Goal: Task Accomplishment & Management: Use online tool/utility

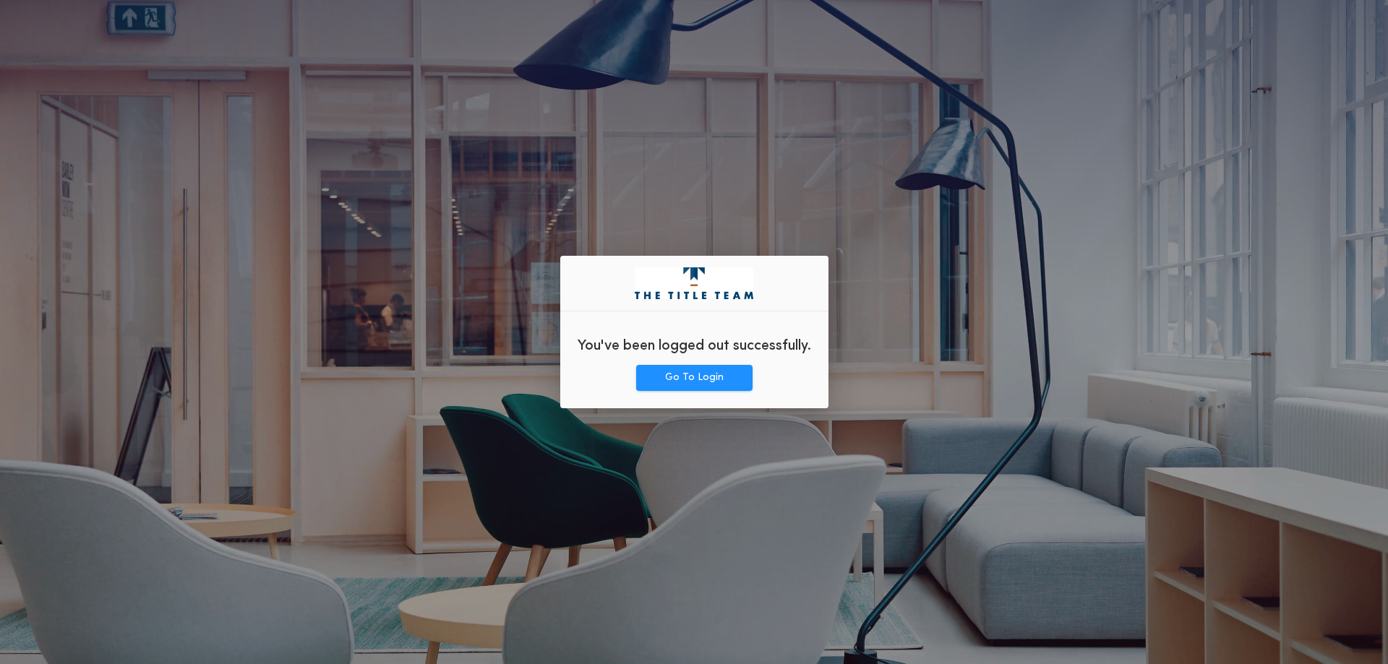
click at [698, 362] on div "You've been logged out successfully." at bounding box center [694, 344] width 268 height 42
click at [700, 380] on button "Go To Login" at bounding box center [694, 378] width 116 height 26
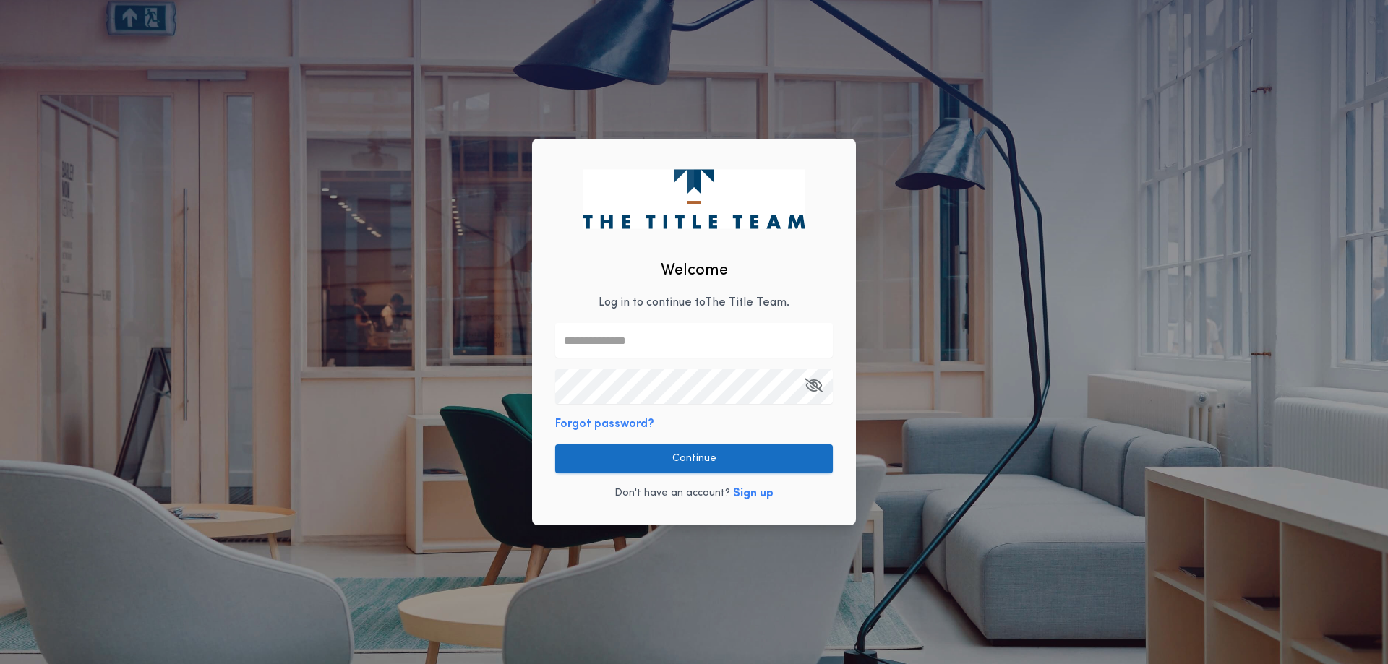
type input "**********"
click at [692, 453] on button "Continue" at bounding box center [694, 459] width 278 height 29
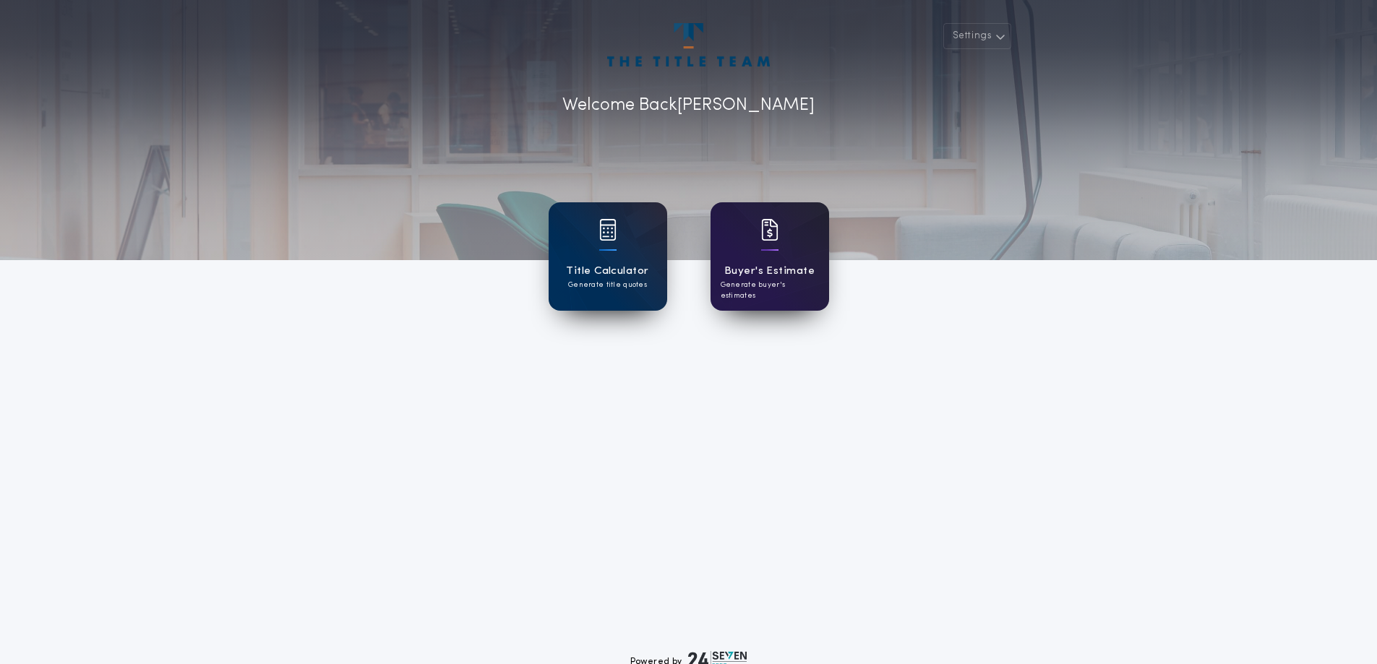
click at [768, 275] on h1 "Buyer's Estimate" at bounding box center [769, 271] width 90 height 17
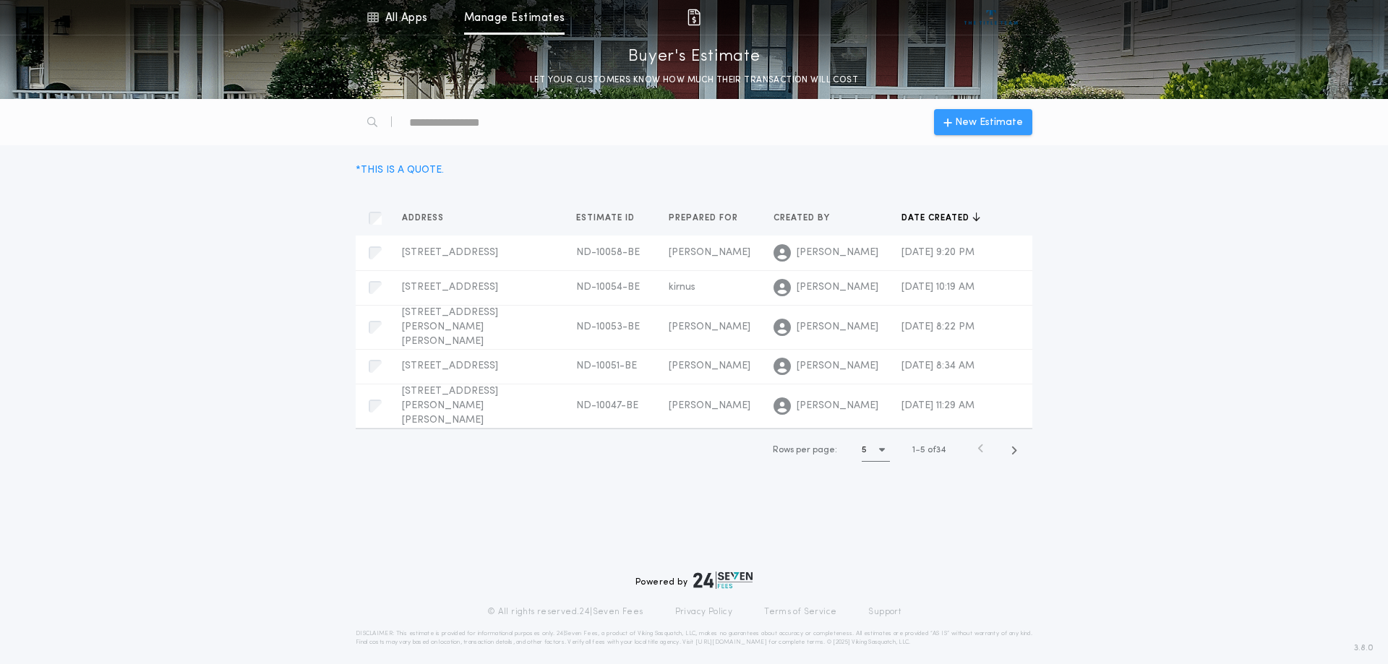
click at [950, 127] on icon "button" at bounding box center [947, 122] width 9 height 12
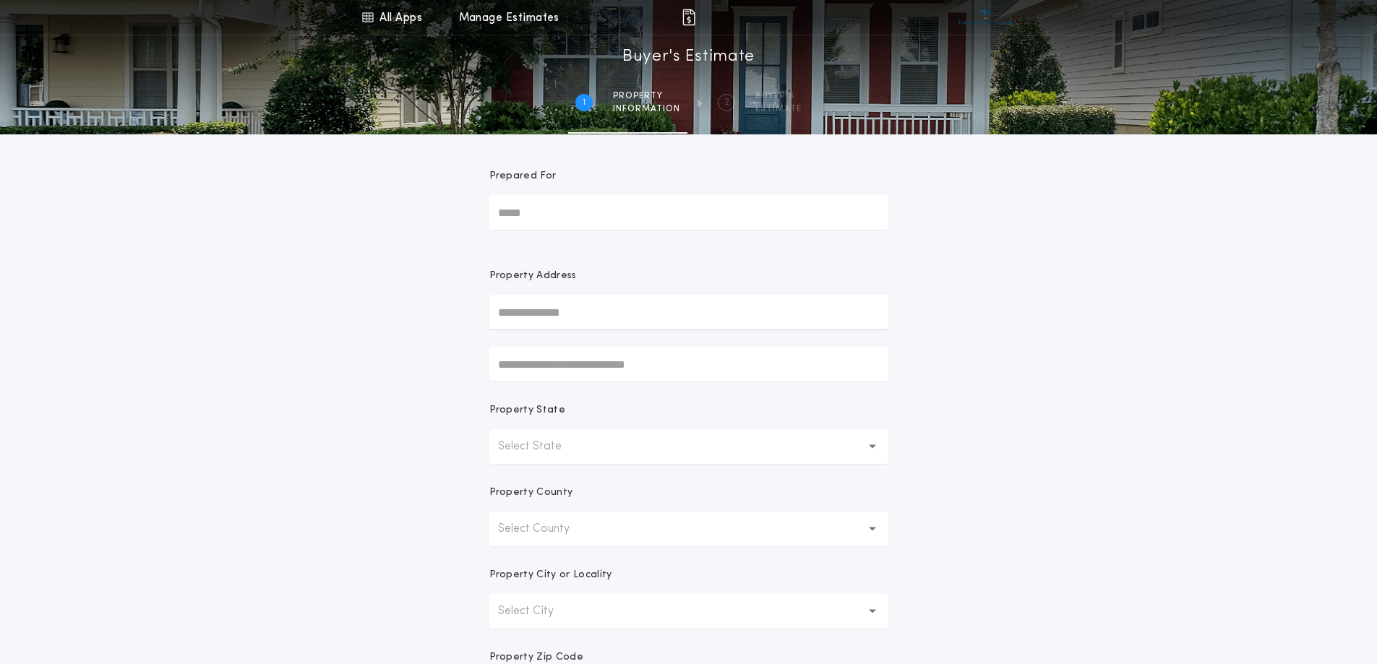
click at [567, 219] on input "Prepared For" at bounding box center [688, 212] width 399 height 35
type input "********"
click at [557, 447] on p "Select State" at bounding box center [541, 446] width 87 height 17
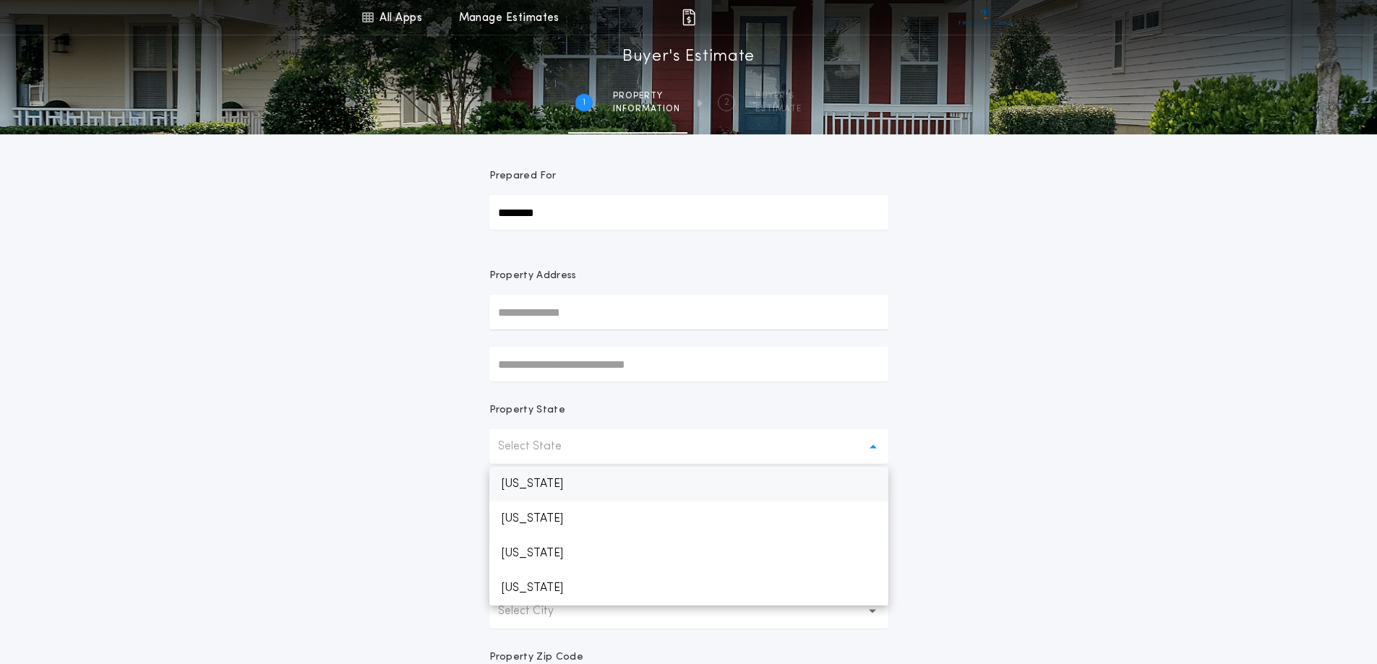
click at [564, 491] on p "[US_STATE]" at bounding box center [688, 484] width 399 height 35
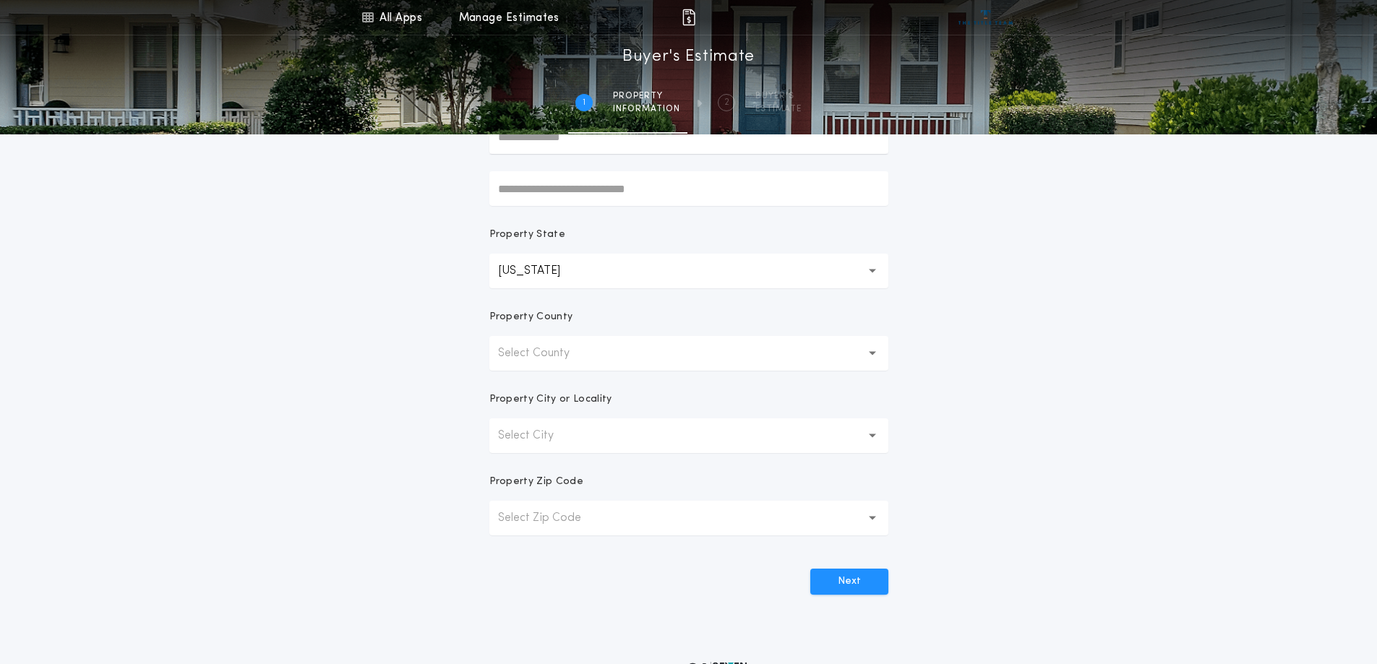
scroll to position [217, 0]
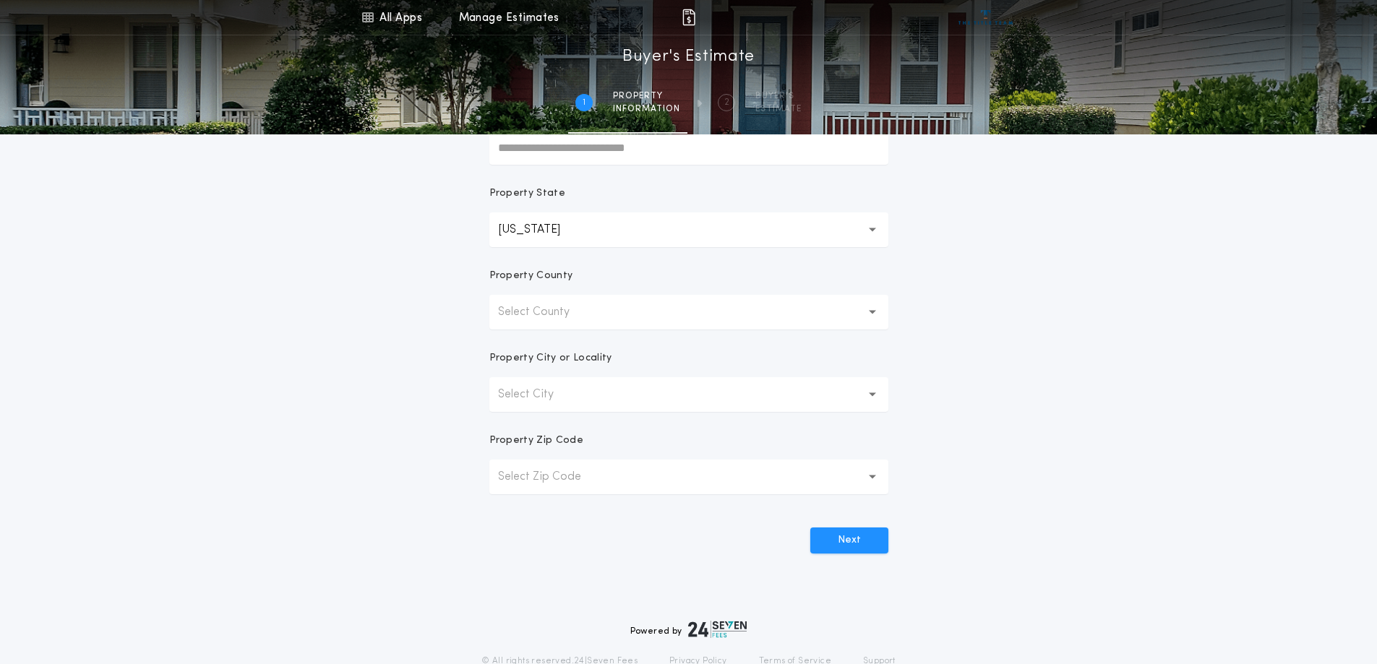
click at [541, 293] on div "Property County" at bounding box center [688, 282] width 399 height 26
click at [538, 306] on p "Select County" at bounding box center [545, 312] width 95 height 17
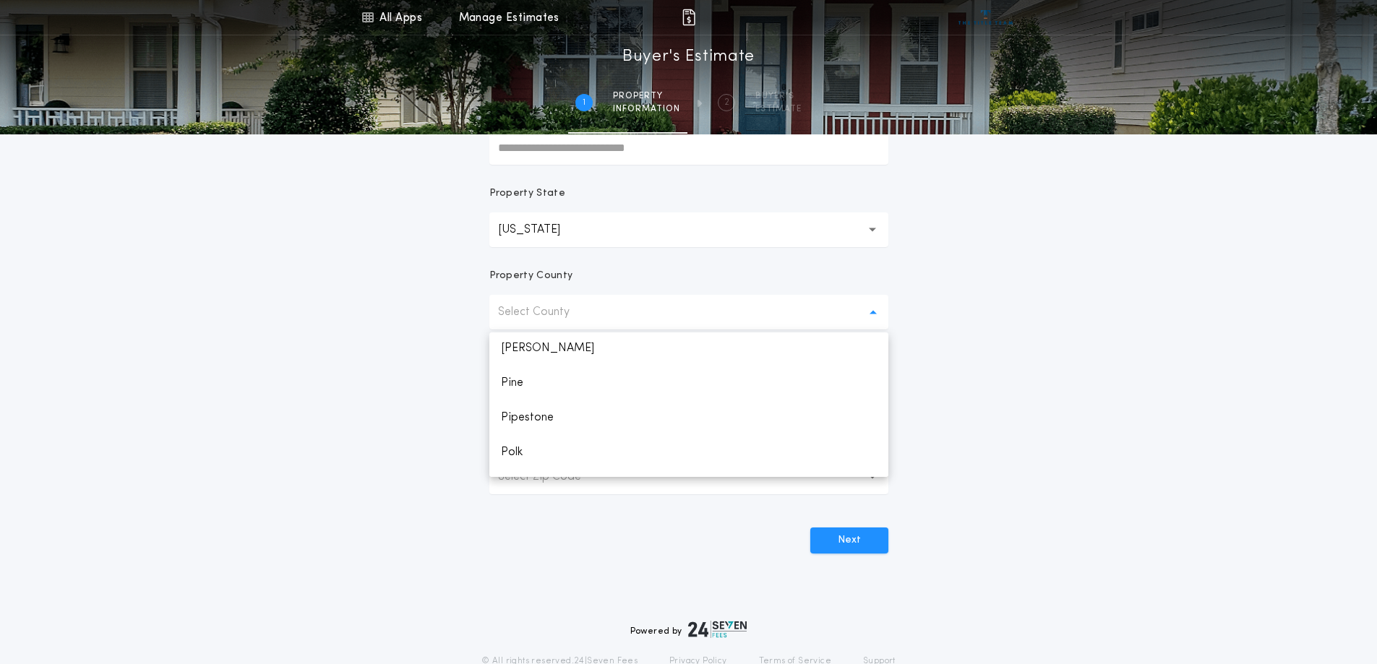
scroll to position [1952, 0]
click at [528, 446] on p "Polk" at bounding box center [688, 445] width 399 height 35
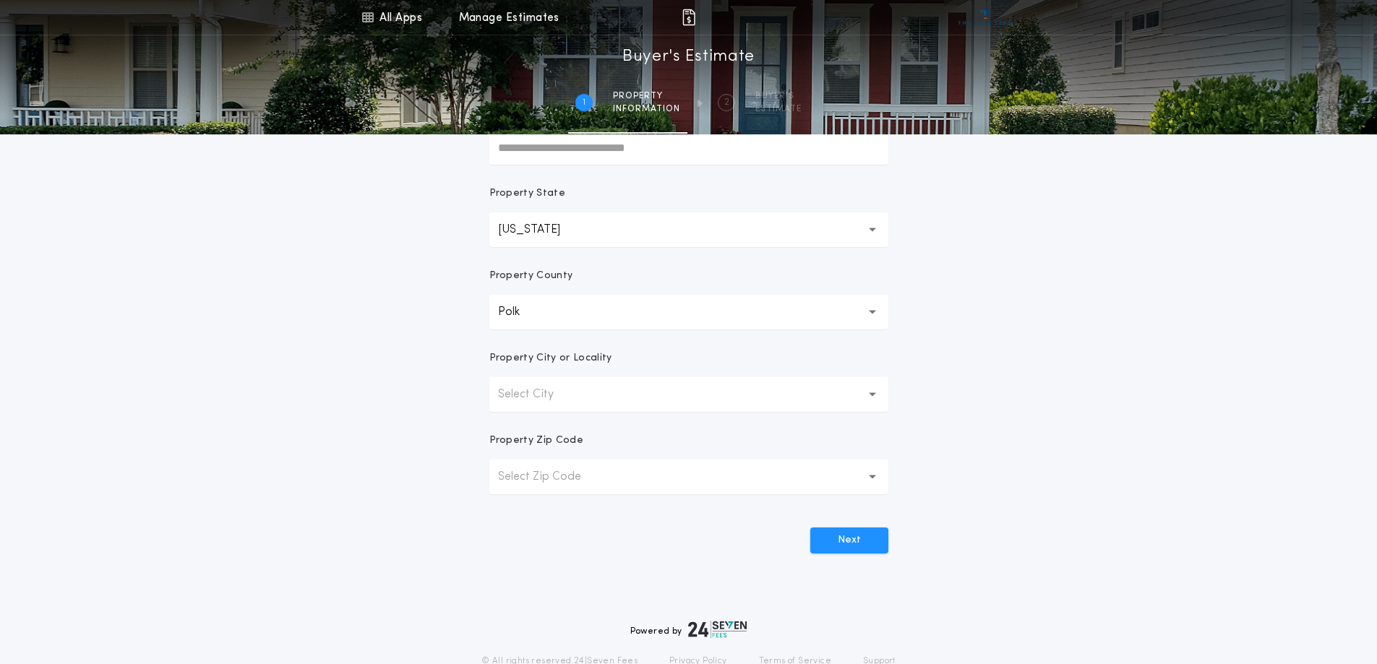
click at [526, 476] on p "Select Zip Code" at bounding box center [551, 476] width 106 height 17
click at [548, 476] on p "Select Zip Code" at bounding box center [551, 476] width 106 height 17
click at [862, 386] on button "Select City" at bounding box center [688, 394] width 399 height 35
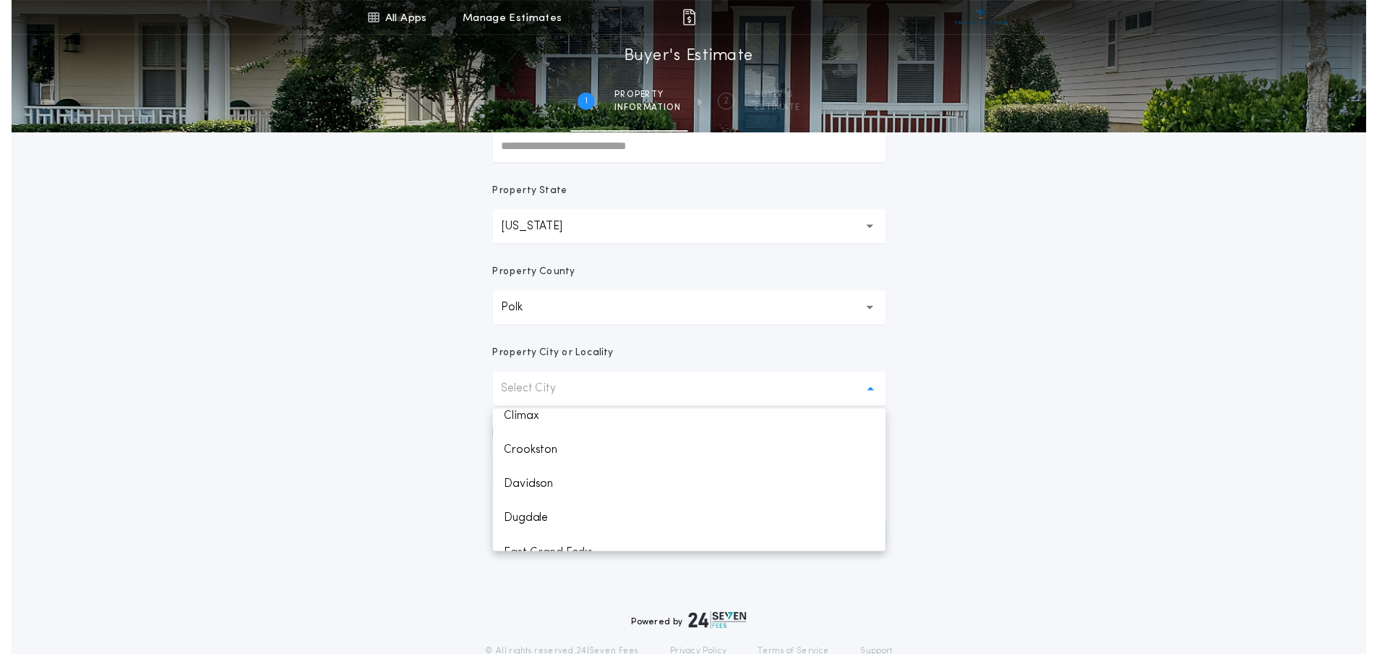
scroll to position [217, 0]
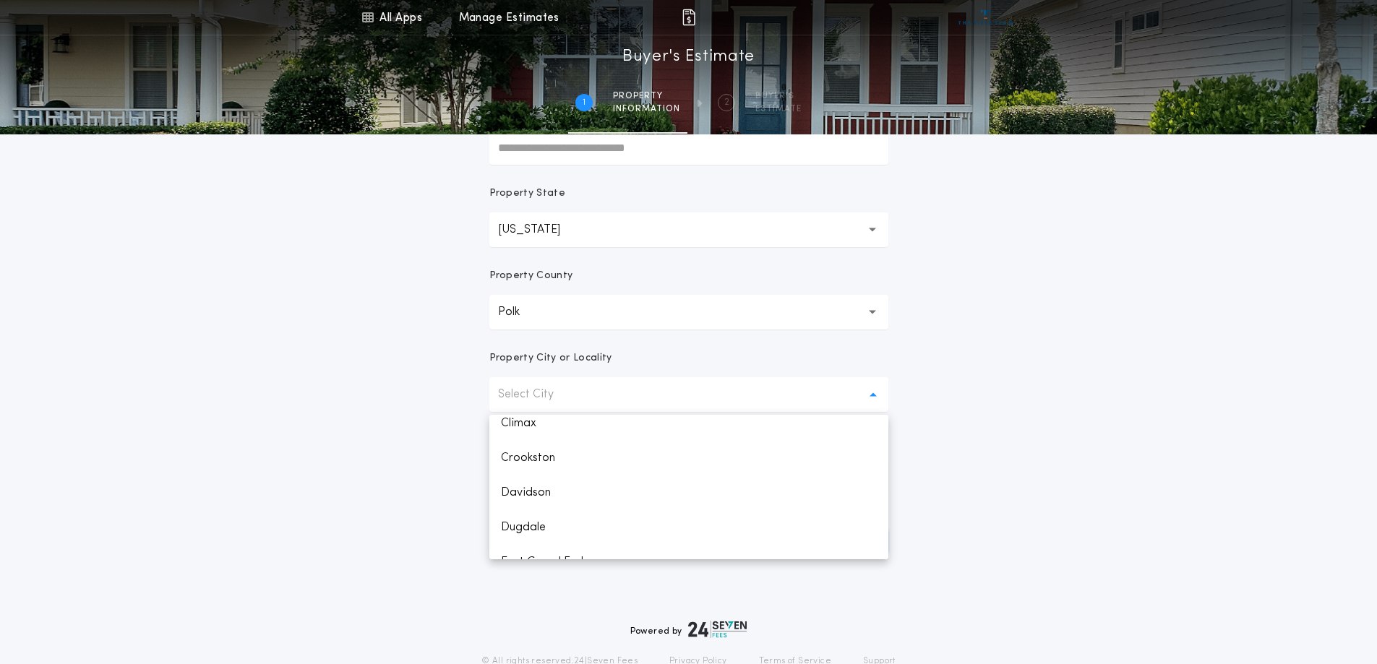
click at [565, 460] on p "Crookston" at bounding box center [688, 458] width 399 height 35
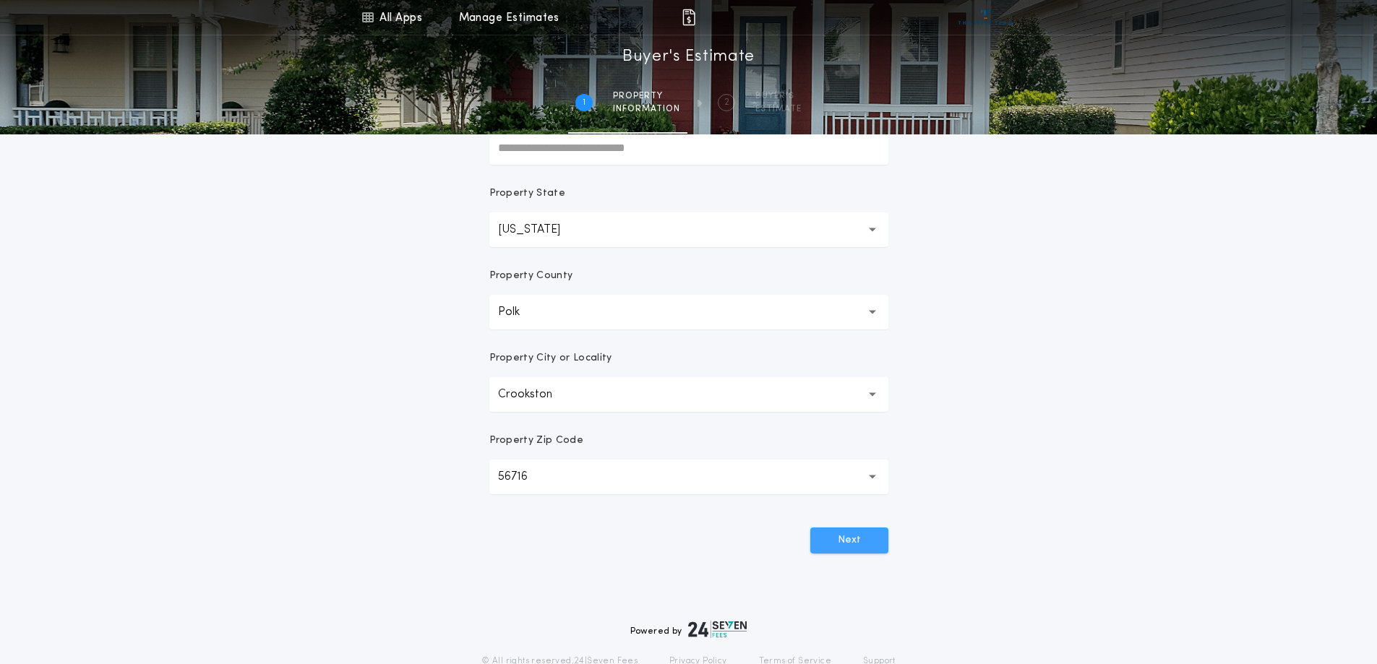
click at [844, 544] on button "Next" at bounding box center [849, 541] width 78 height 26
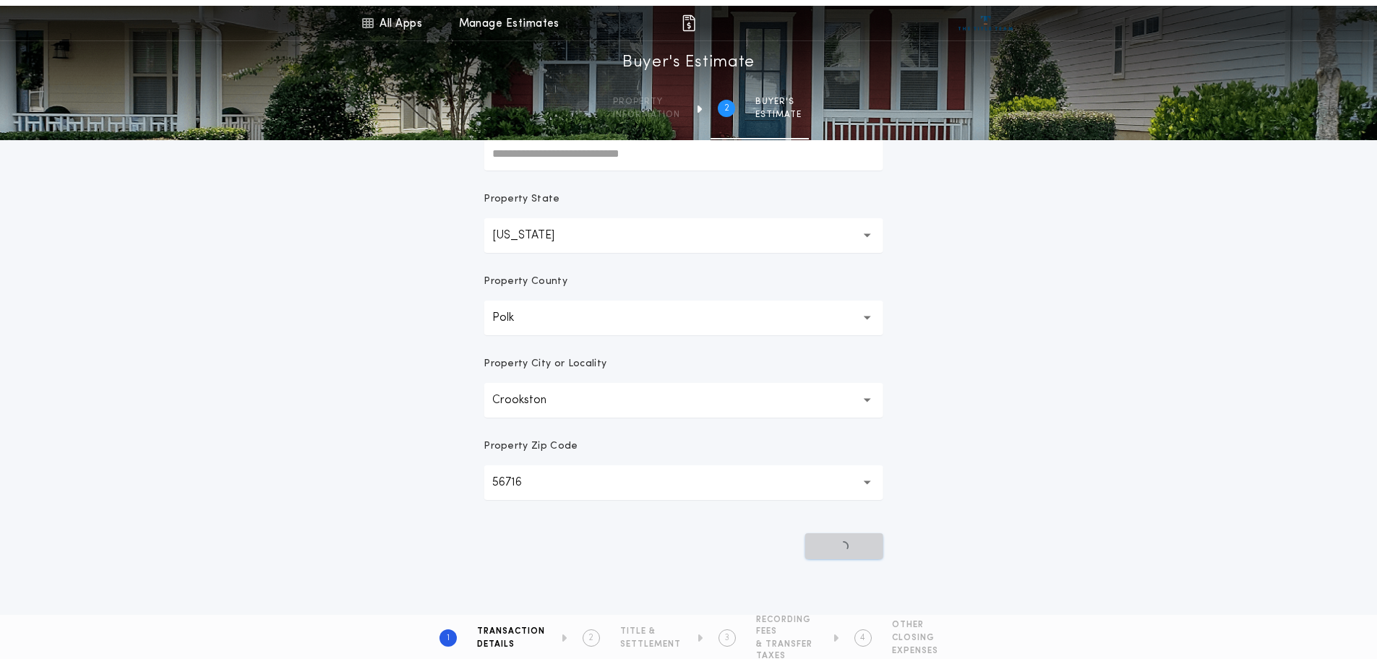
scroll to position [0, 0]
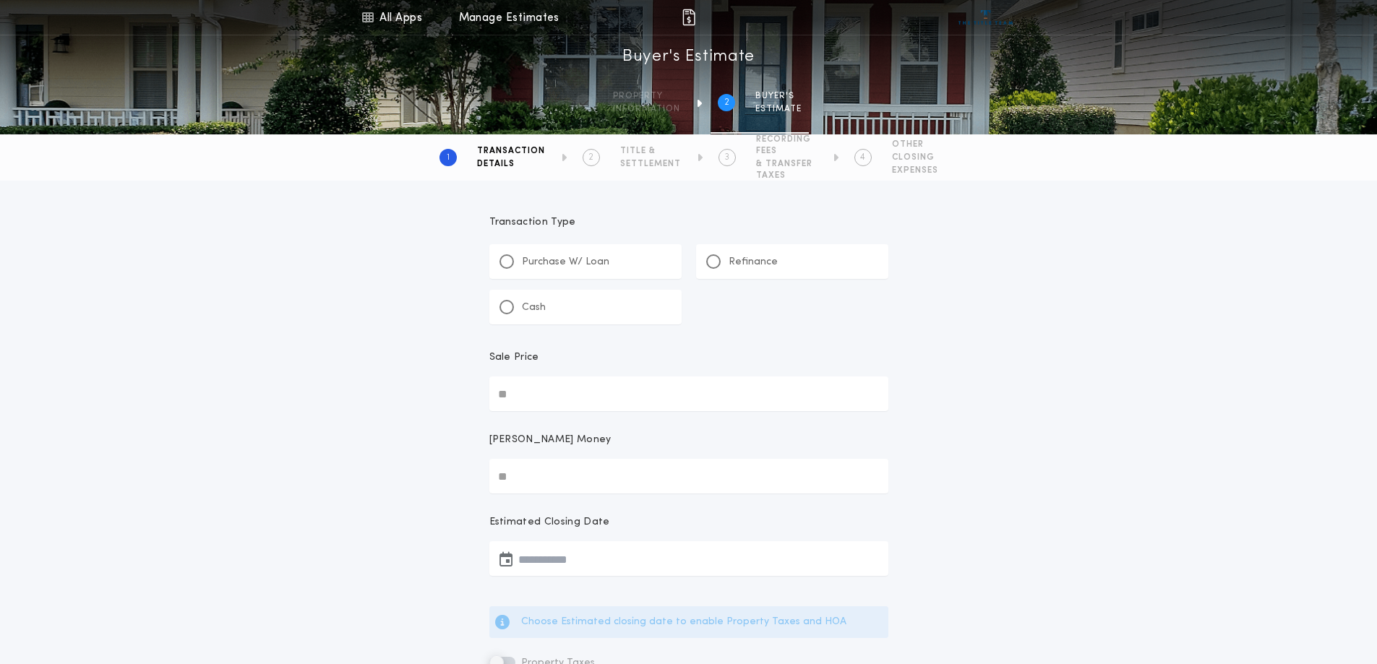
click at [510, 268] on div "Purchase W/ Loan" at bounding box center [555, 261] width 110 height 15
type input "*"
click at [541, 393] on input "Sale Price" at bounding box center [688, 394] width 399 height 35
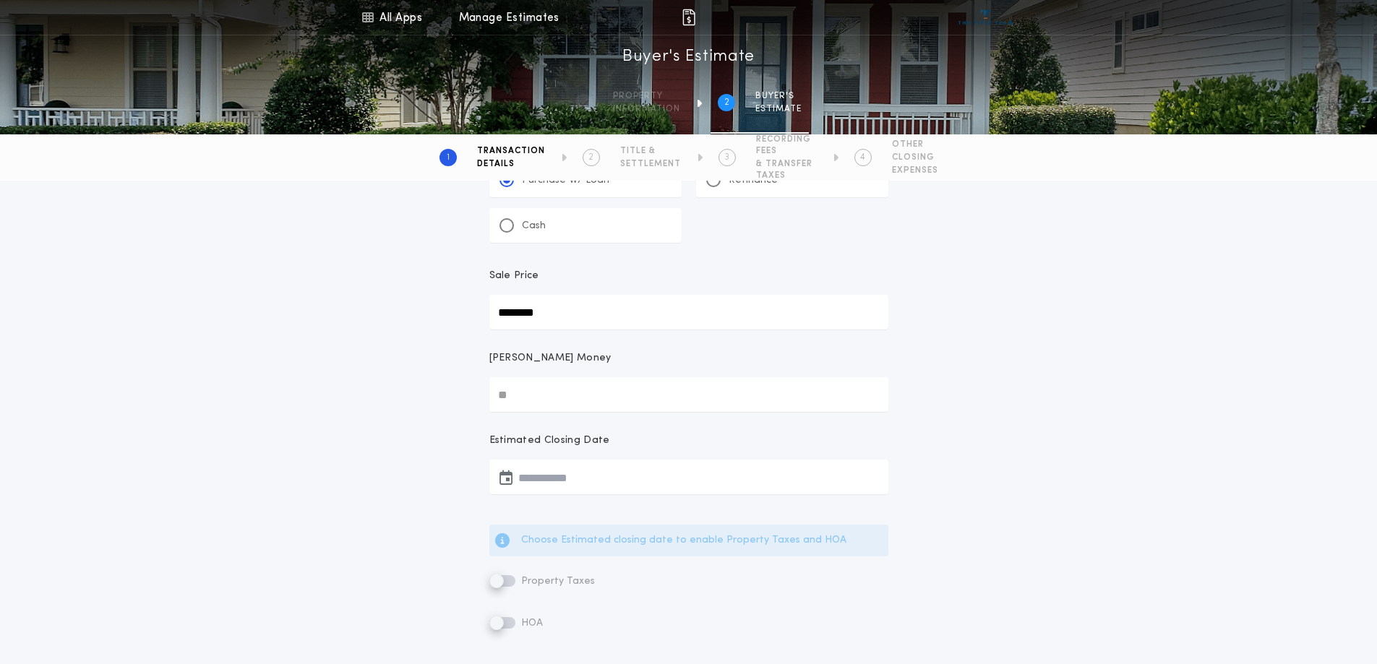
scroll to position [217, 0]
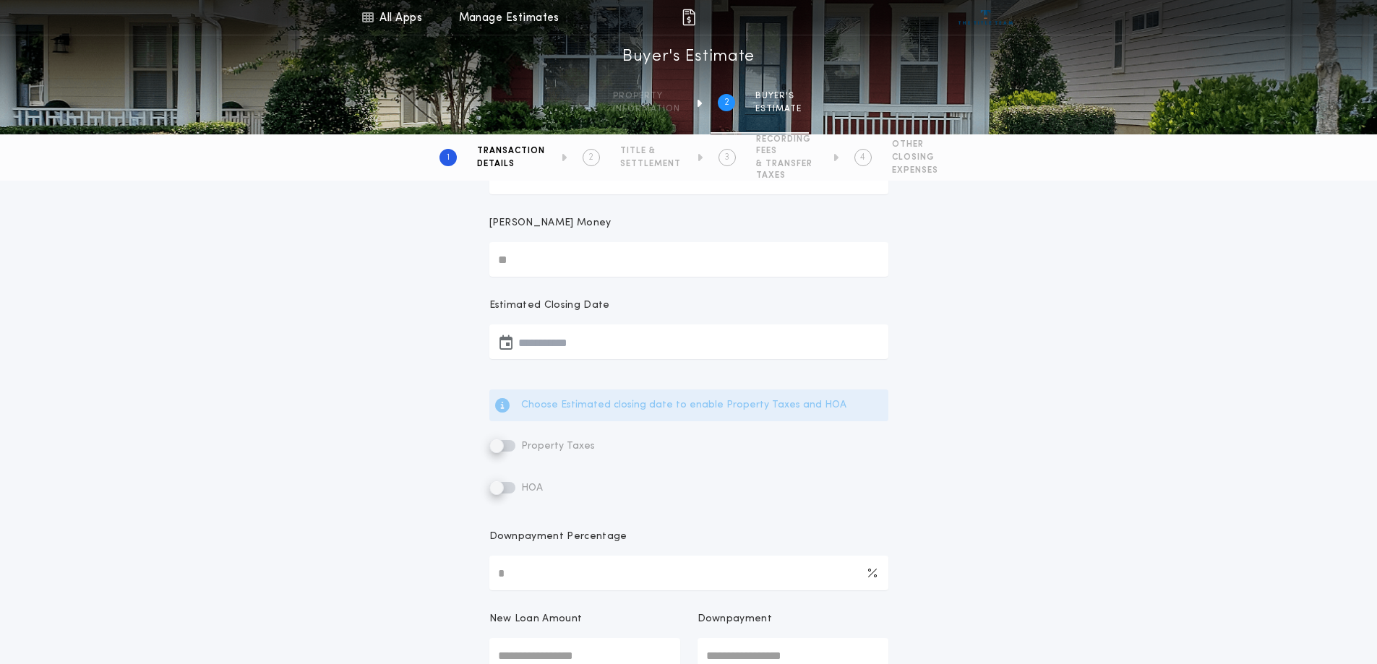
type input "********"
click at [560, 344] on button "button" at bounding box center [688, 342] width 399 height 35
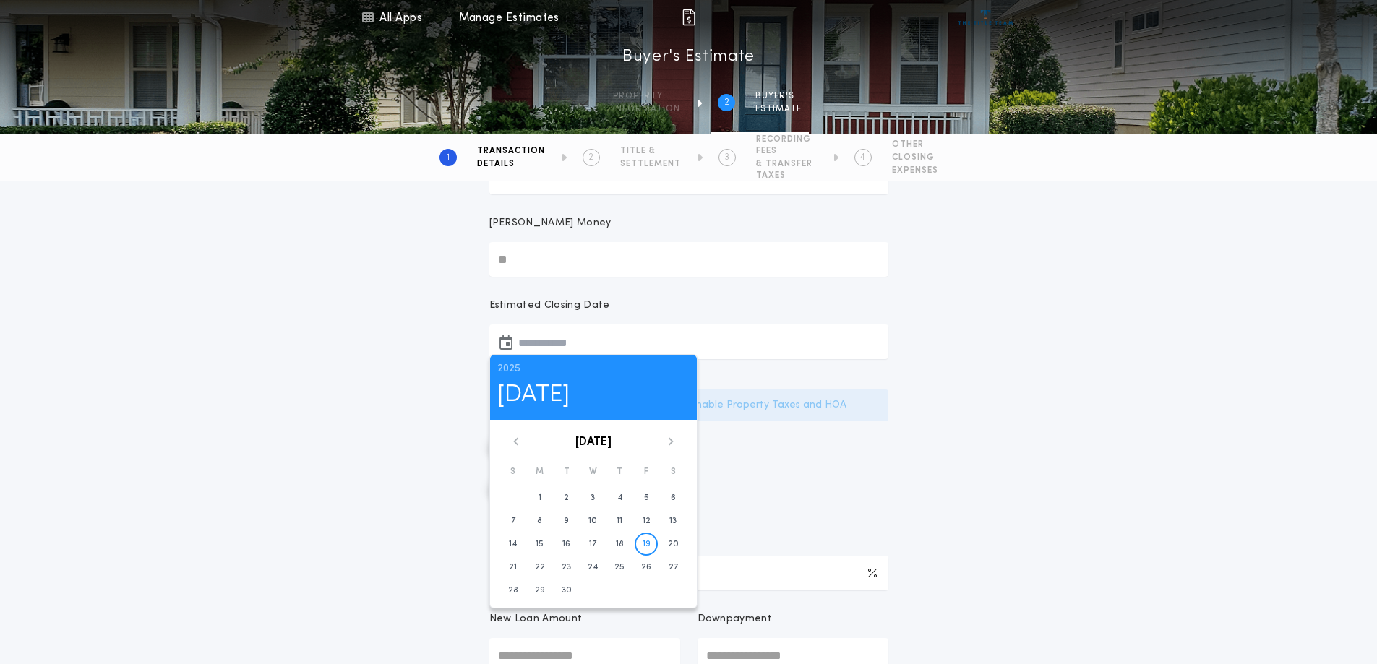
click at [667, 445] on icon at bounding box center [671, 441] width 9 height 9
click at [644, 589] on time "31" at bounding box center [646, 591] width 7 height 12
type input "**********"
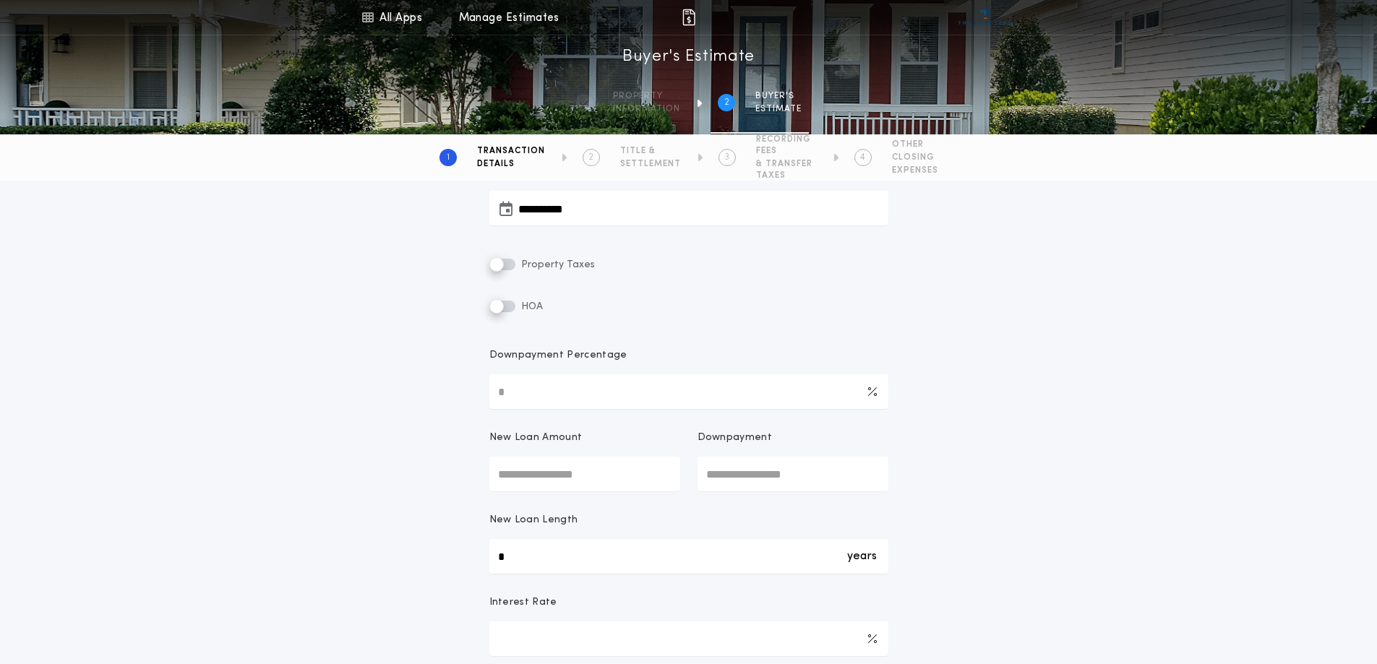
scroll to position [361, 0]
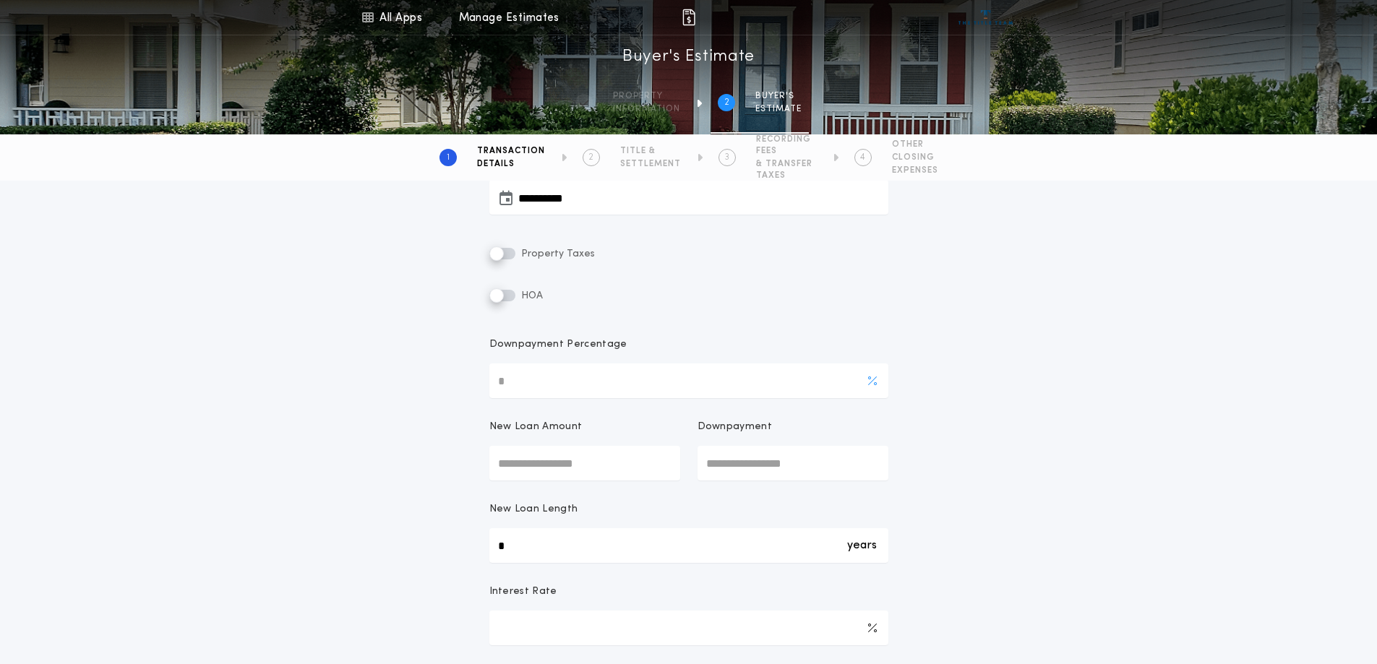
click at [575, 387] on input "Downpayment Percentage" at bounding box center [688, 381] width 399 height 35
type input "*"
type input "********"
type input "******"
click at [317, 392] on div "**********" at bounding box center [688, 335] width 1377 height 1033
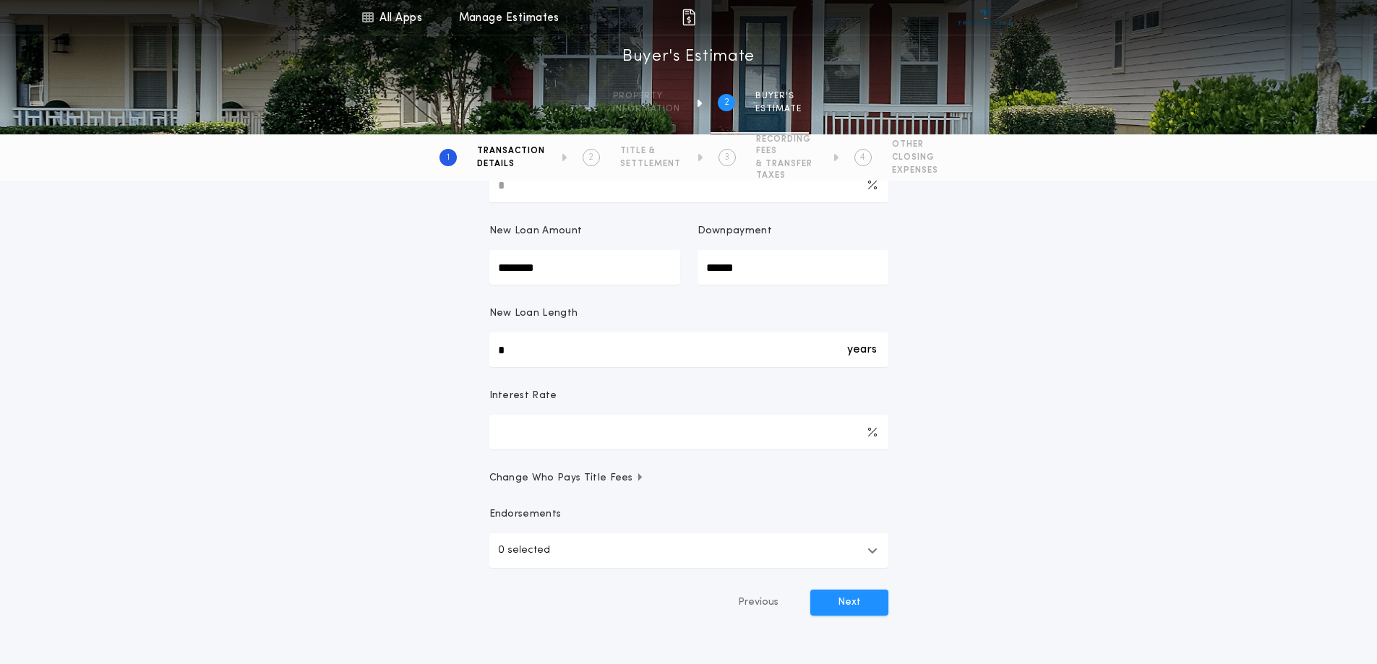
scroll to position [578, 0]
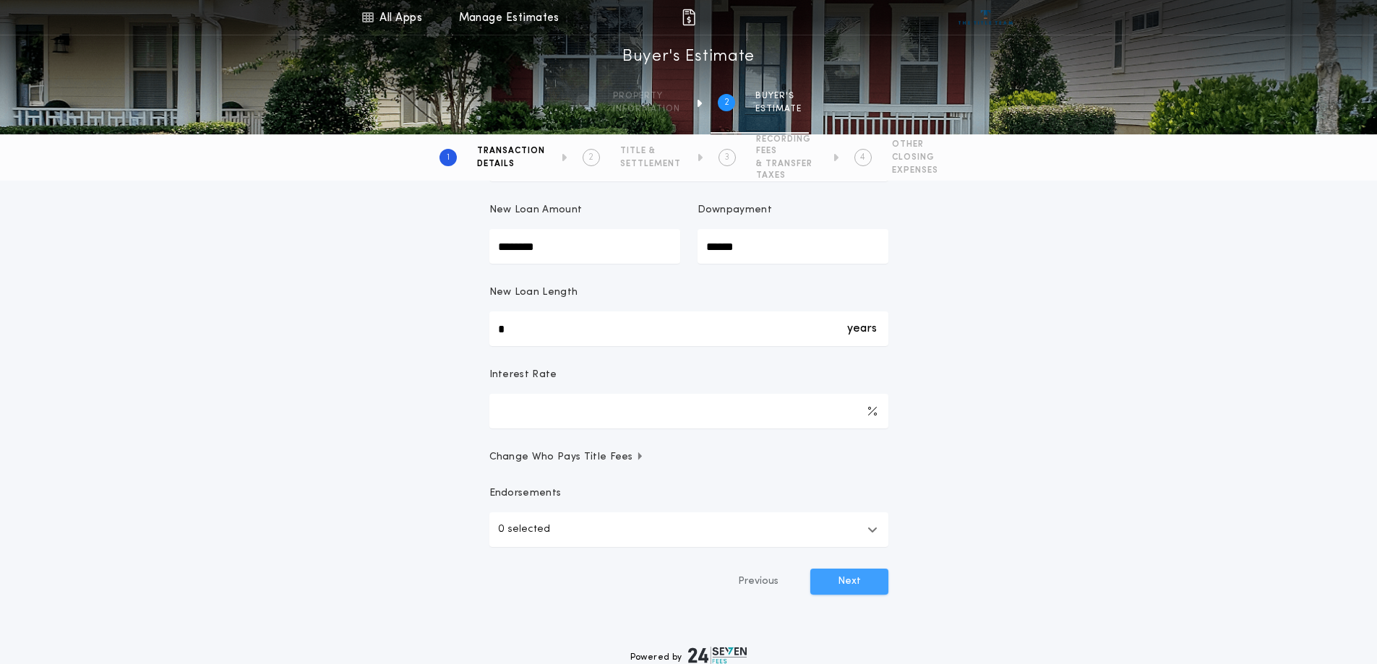
click at [849, 586] on button "Next" at bounding box center [849, 582] width 78 height 26
click at [515, 327] on div "years *" at bounding box center [688, 329] width 399 height 35
click at [515, 327] on input "*" at bounding box center [688, 329] width 399 height 35
type input "**"
click at [505, 421] on input "*" at bounding box center [688, 411] width 399 height 35
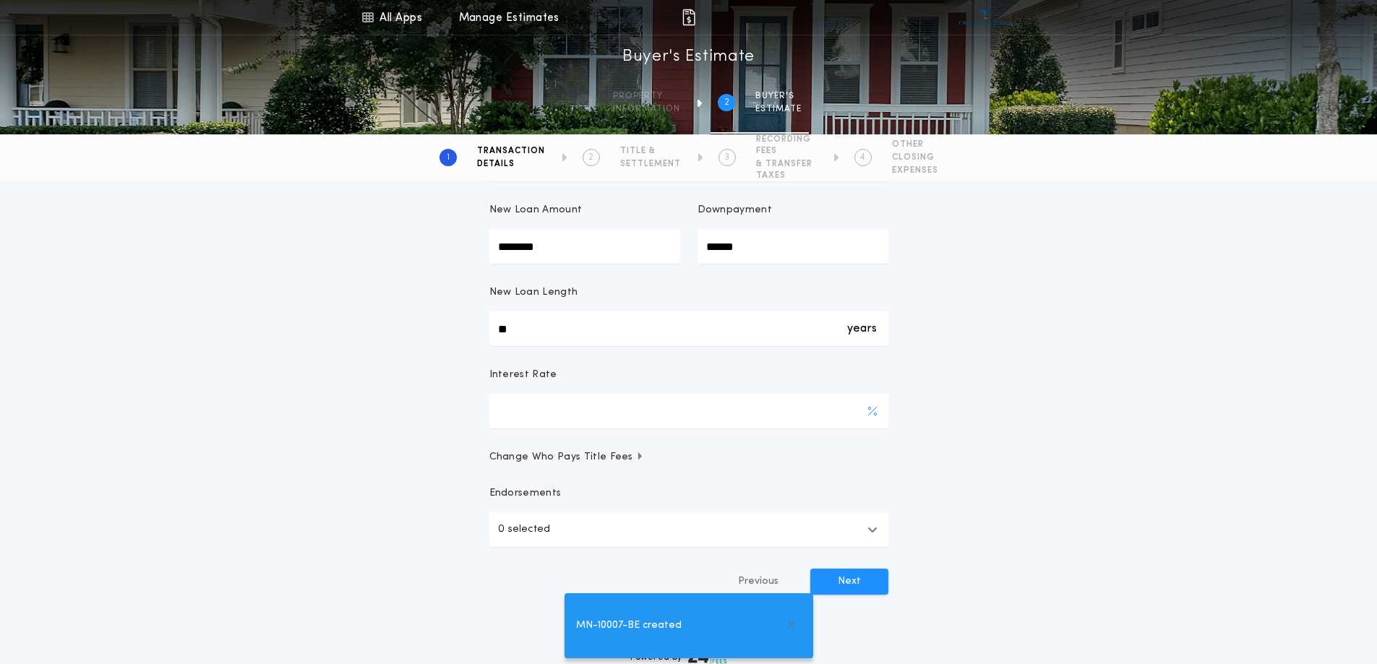
type input "*"
type input "****"
type input "*"
type input "**"
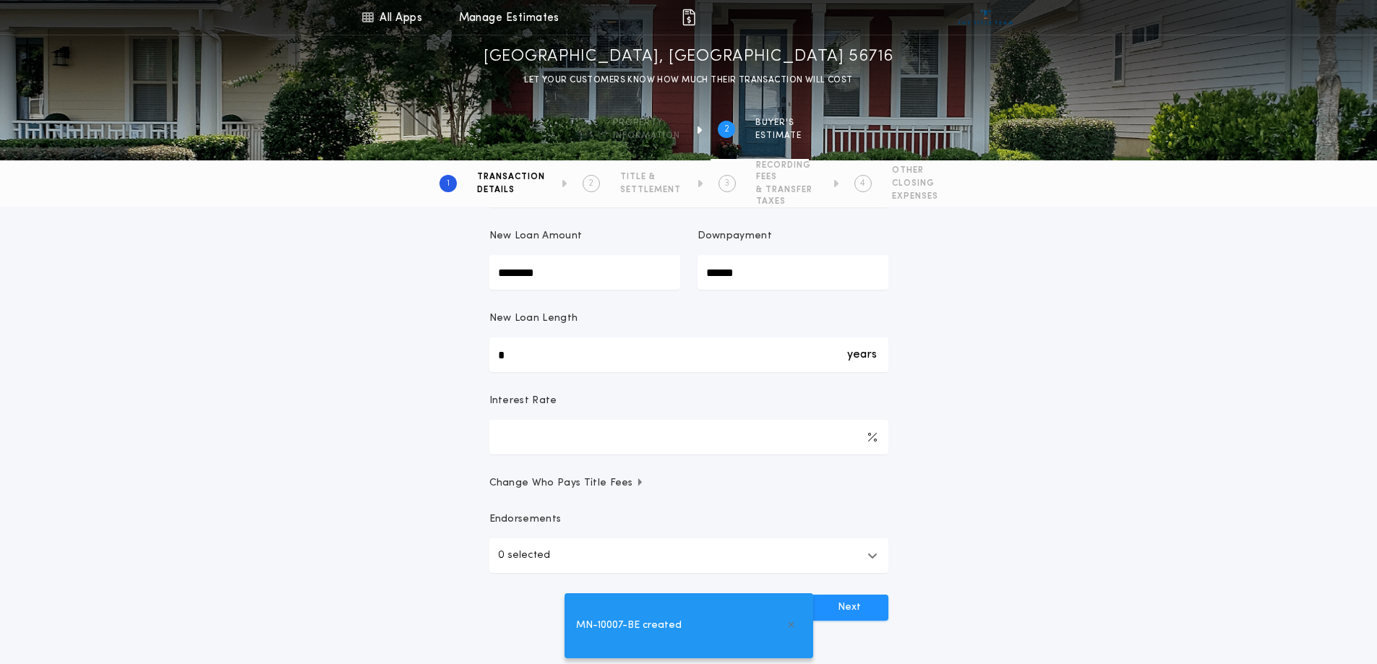
scroll to position [604, 0]
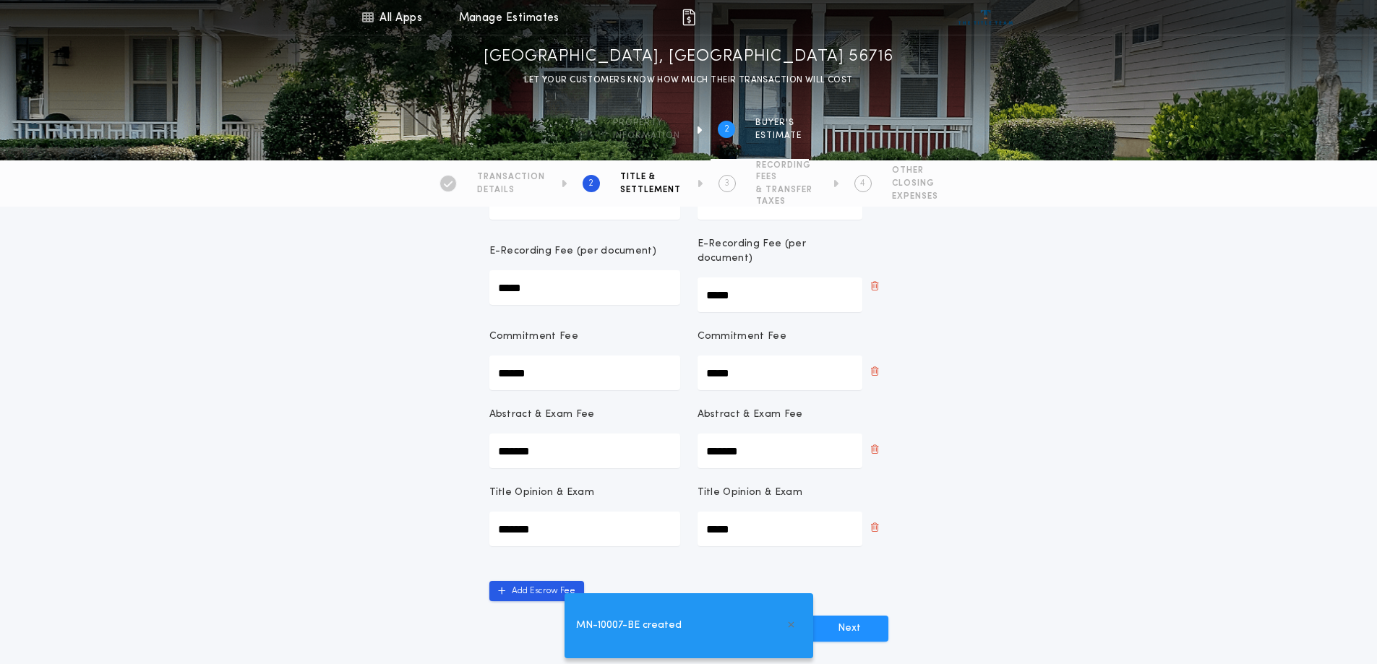
scroll to position [755, 0]
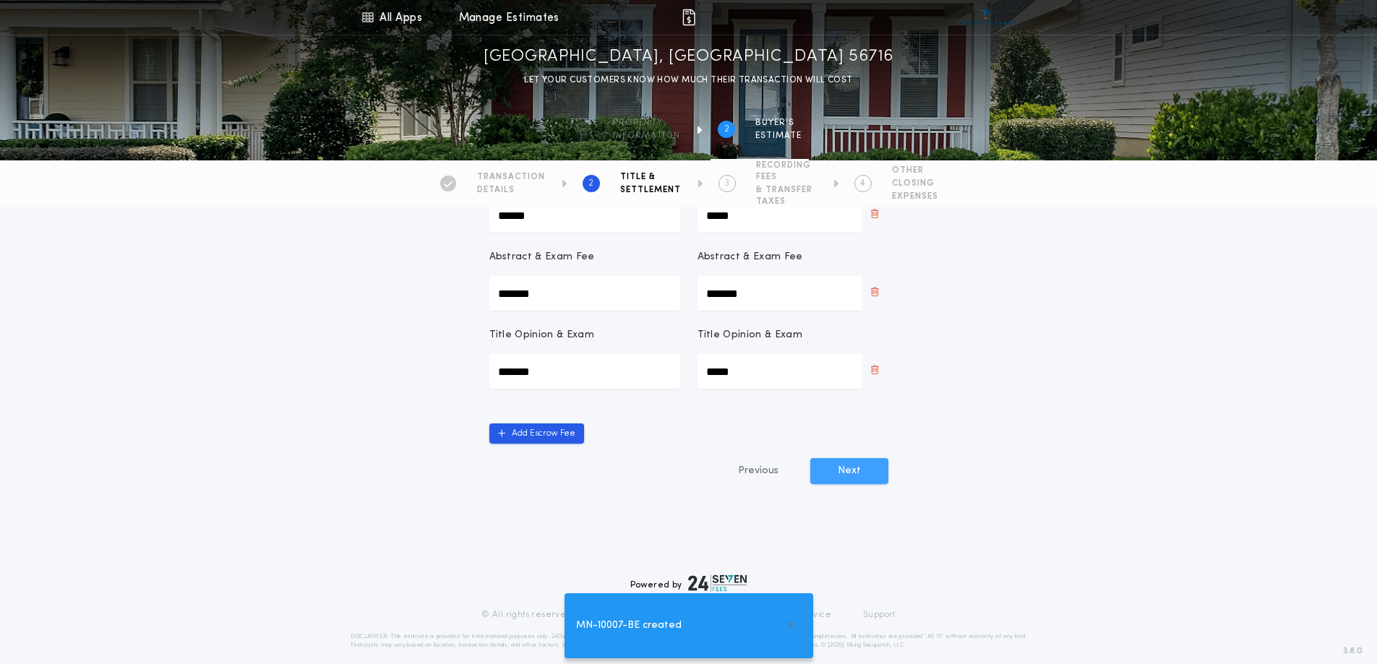
click at [844, 458] on button "Next" at bounding box center [849, 471] width 78 height 26
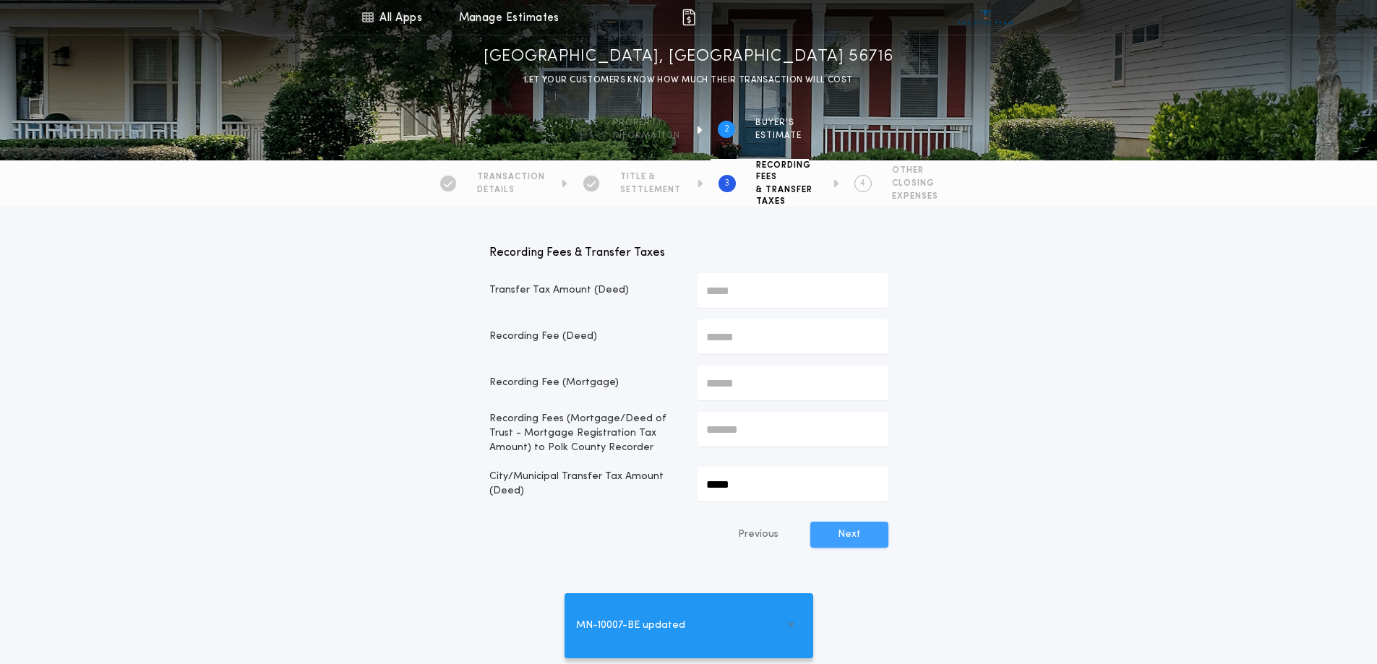
click at [854, 528] on button "Next" at bounding box center [849, 535] width 78 height 26
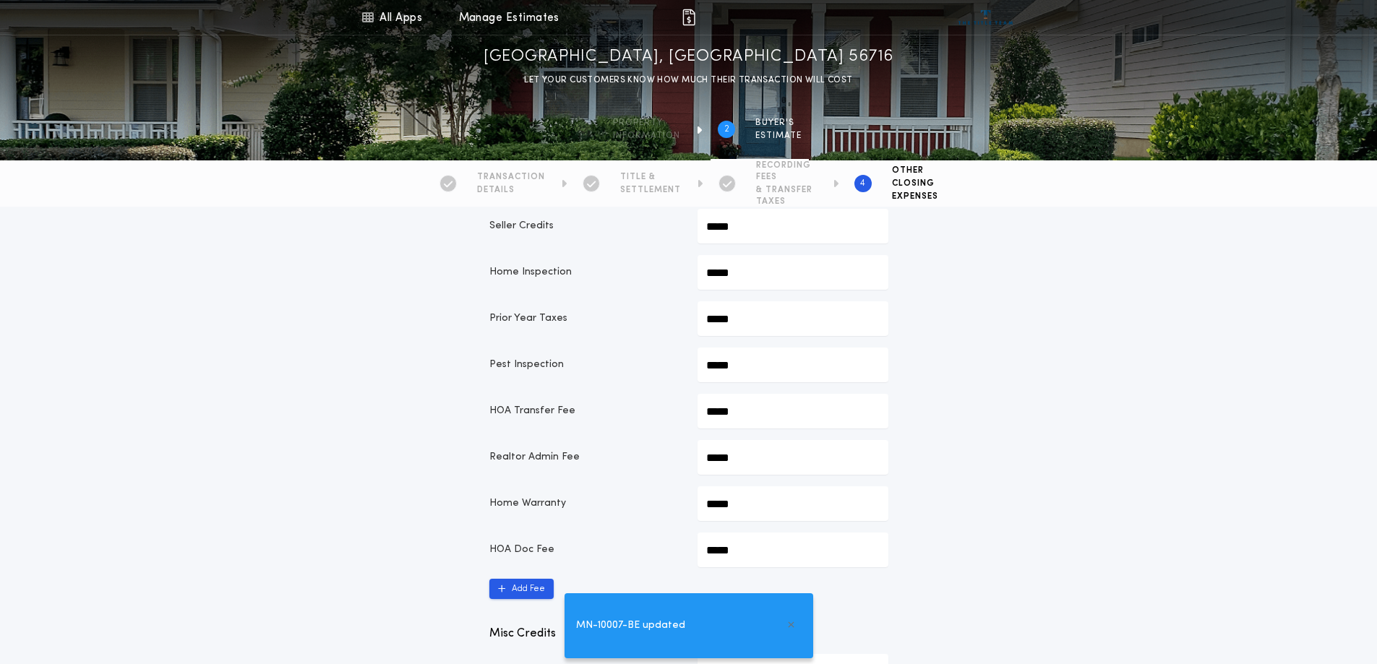
scroll to position [726, 0]
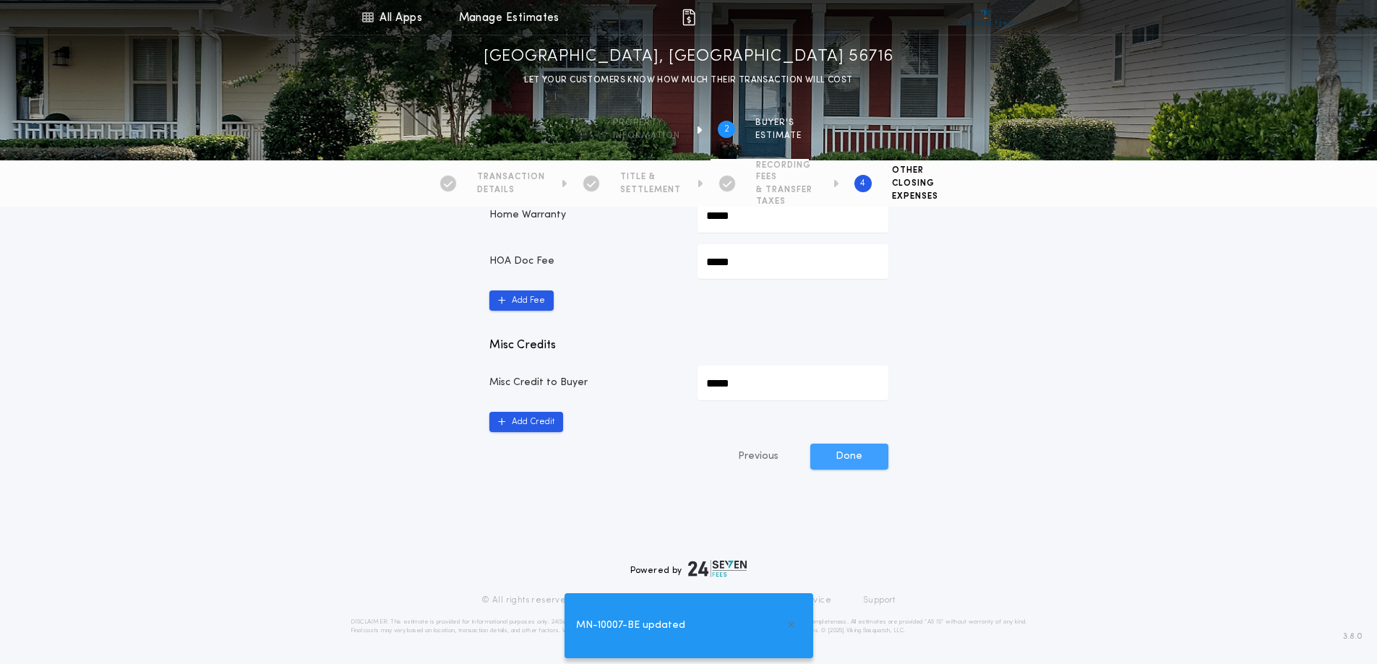
click at [847, 467] on button "Done" at bounding box center [849, 457] width 78 height 26
